Goal: Book appointment/travel/reservation

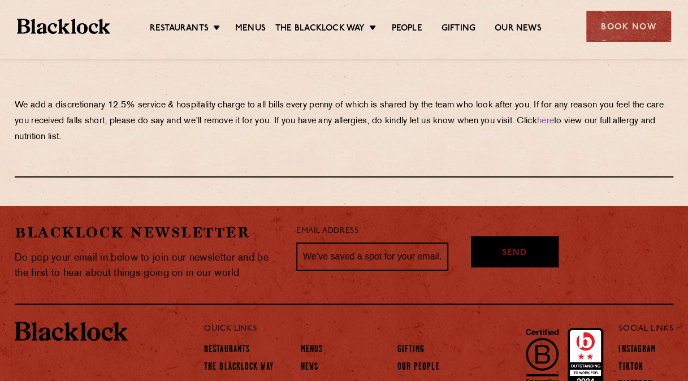
scroll to position [2057, 0]
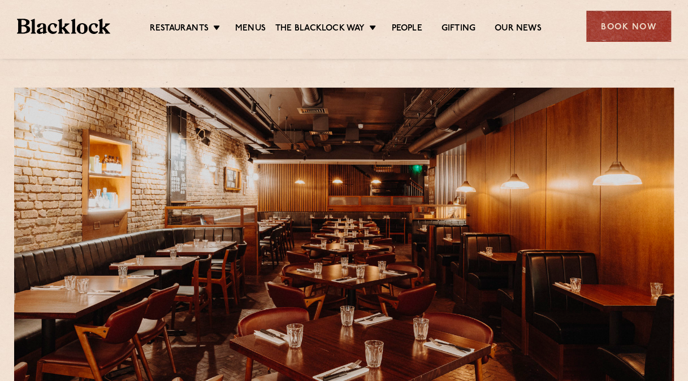
click at [625, 21] on div "Book Now" at bounding box center [628, 26] width 85 height 31
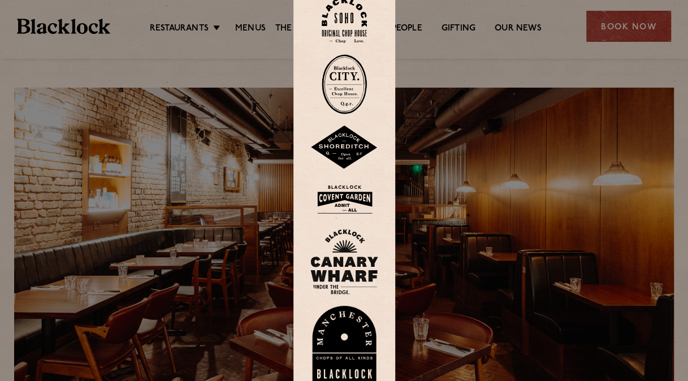
click at [364, 37] on img at bounding box center [344, 21] width 45 height 46
